Goal: Information Seeking & Learning: Find specific fact

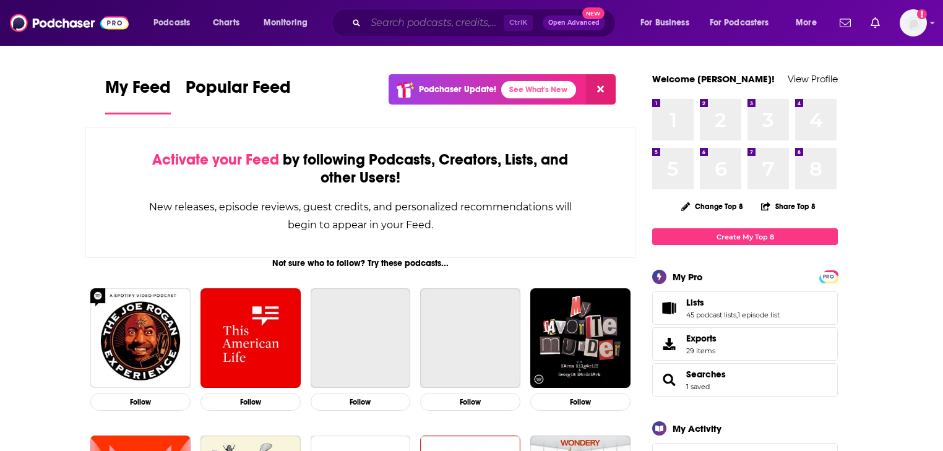
click at [435, 28] on input "Search podcasts, credits, & more..." at bounding box center [435, 23] width 138 height 20
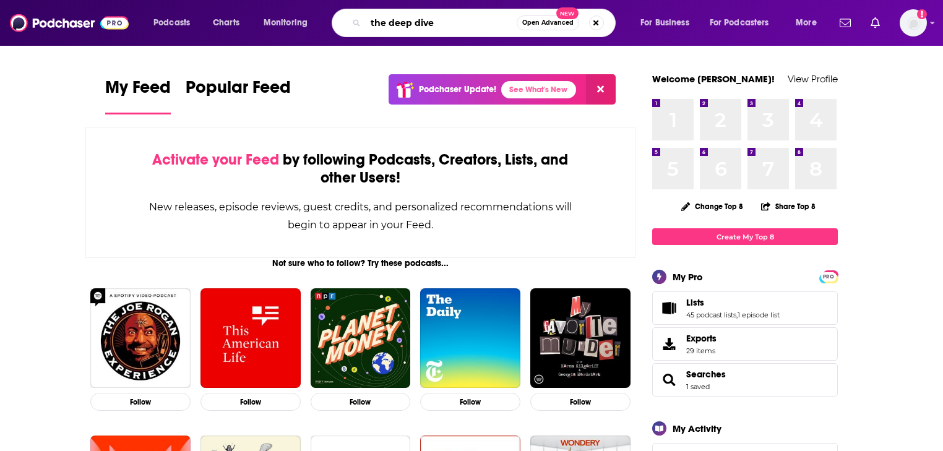
type input "the deep dive"
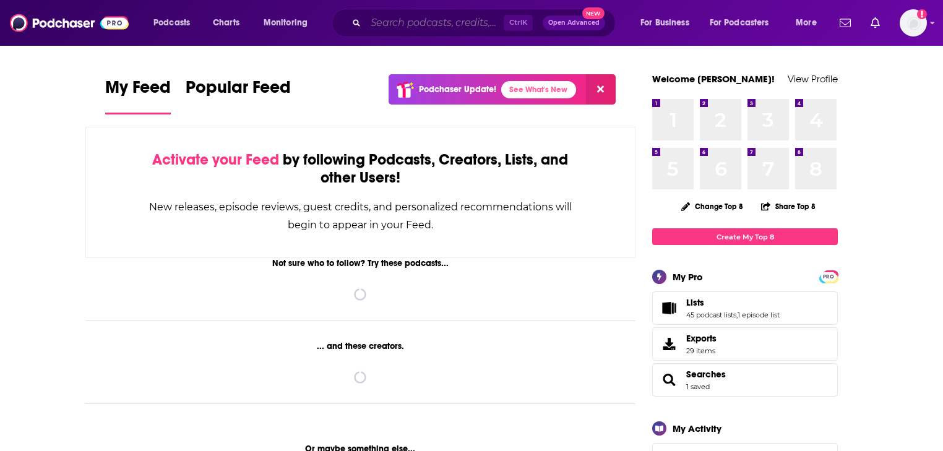
click at [433, 18] on input "Search podcasts, credits, & more..." at bounding box center [435, 23] width 138 height 20
paste input "[PERSON_NAME]"
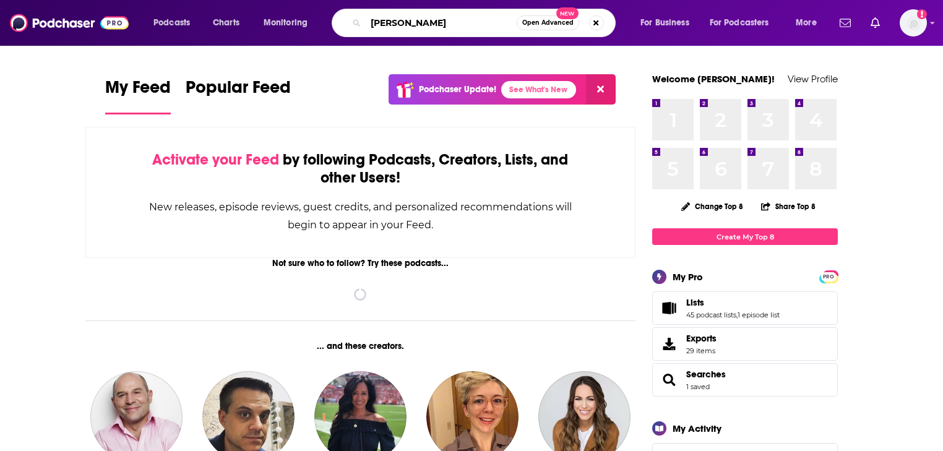
type input "[PERSON_NAME]"
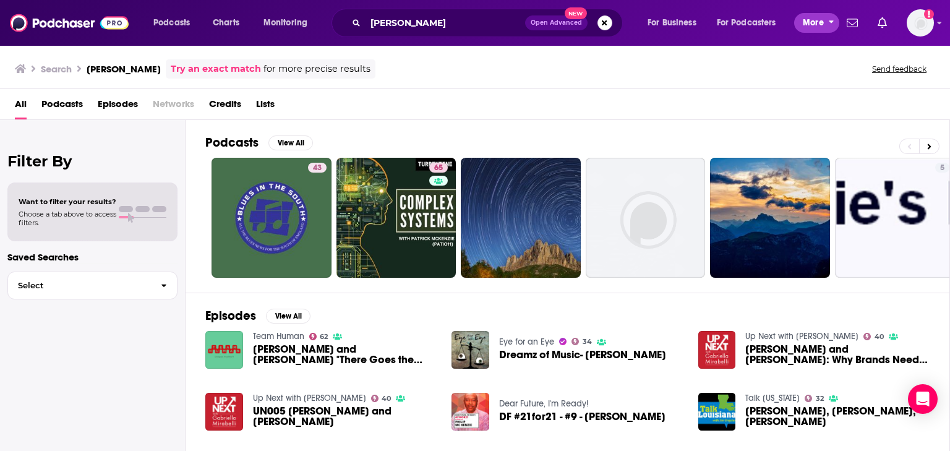
click at [813, 26] on span "More" at bounding box center [813, 22] width 21 height 17
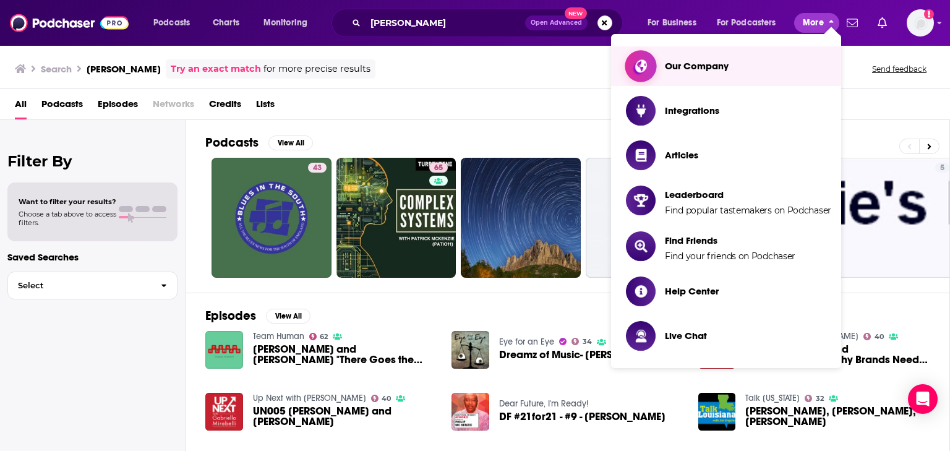
click at [720, 66] on span "Our Company" at bounding box center [697, 66] width 64 height 12
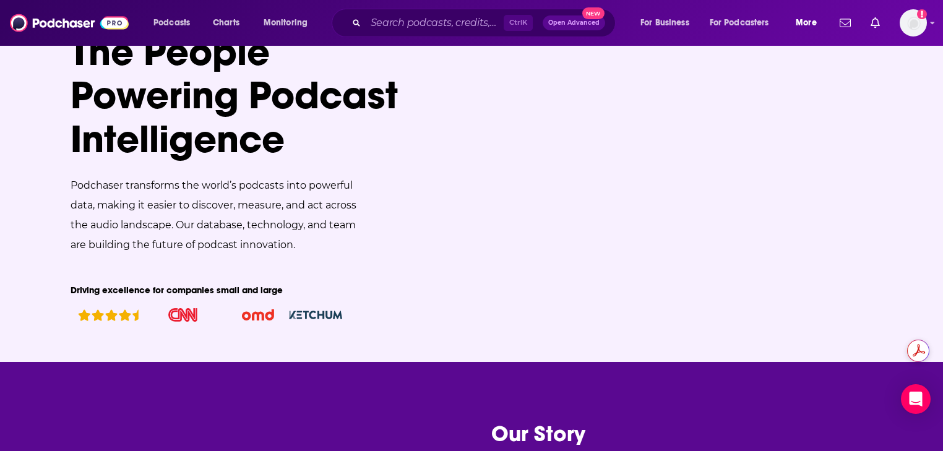
scroll to position [198, 0]
